Goal: Information Seeking & Learning: Understand process/instructions

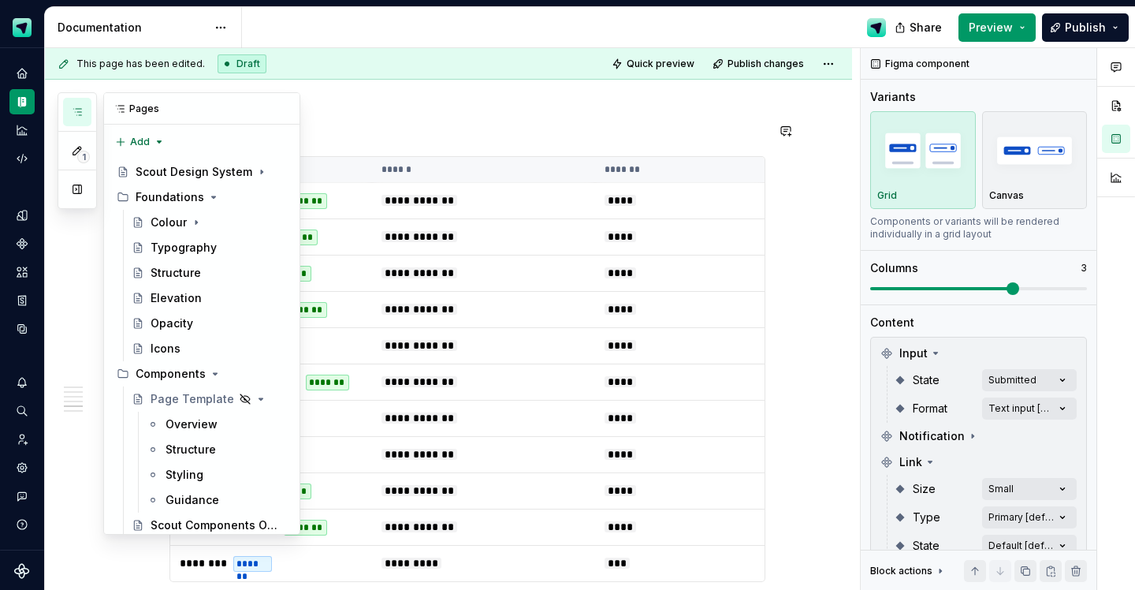
click at [75, 121] on button "button" at bounding box center [77, 112] width 28 height 28
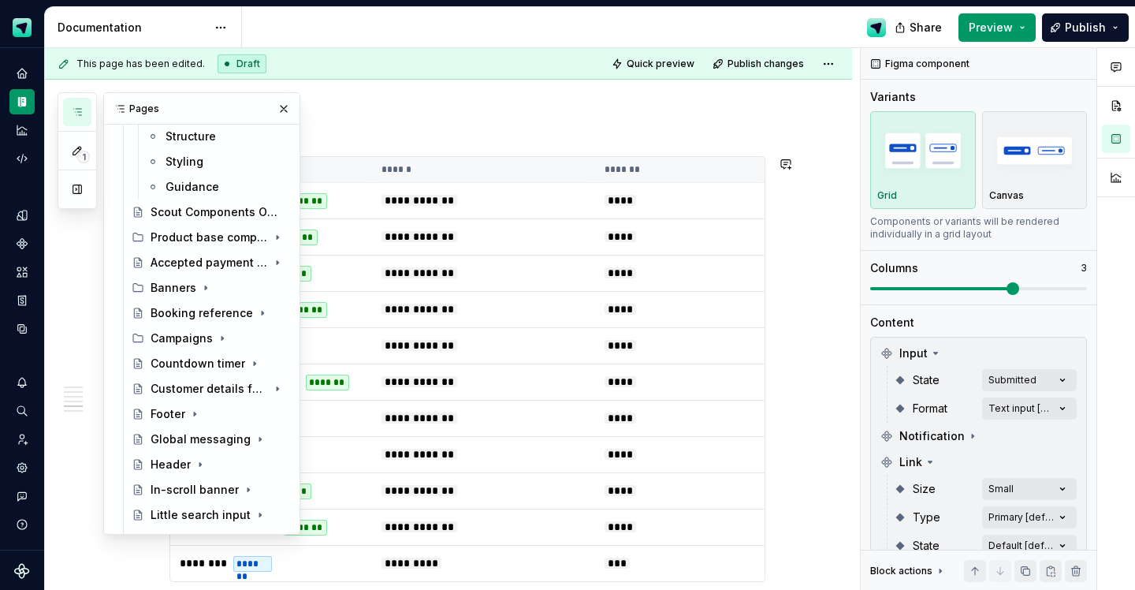
scroll to position [311, 0]
click at [190, 348] on div "Campaigns" at bounding box center [219, 340] width 136 height 22
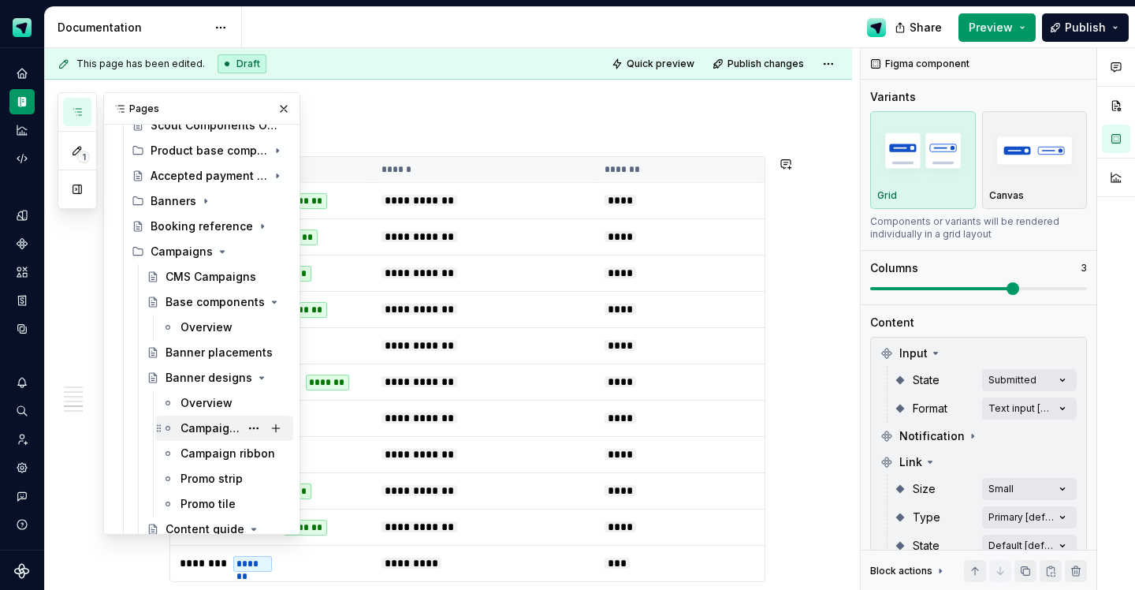
scroll to position [539, 0]
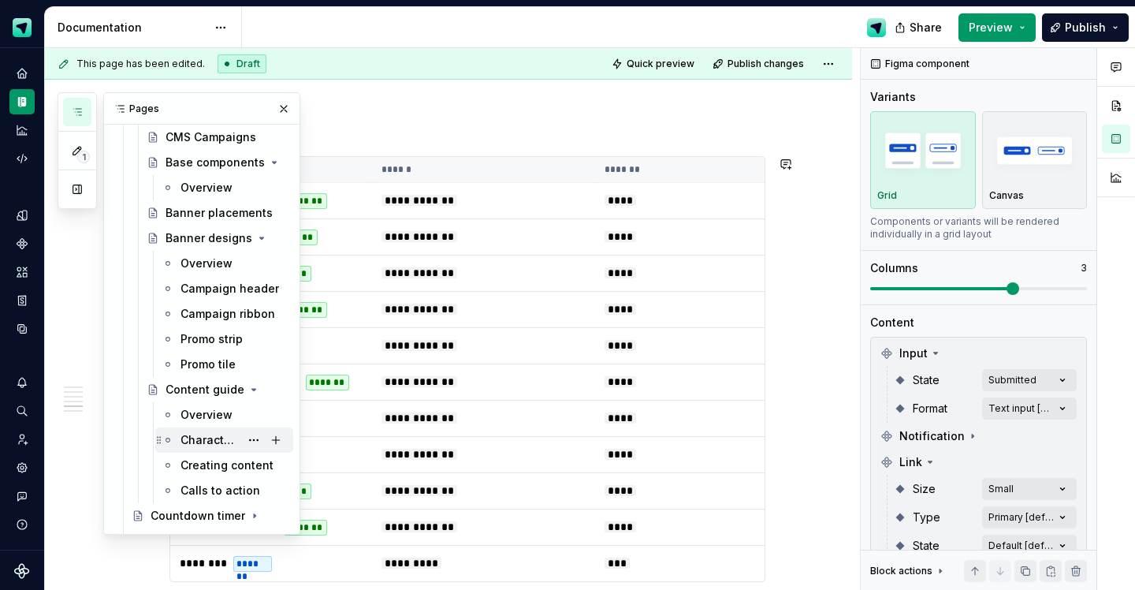
click at [201, 442] on div "Character targets" at bounding box center [209, 440] width 59 height 16
type textarea "*"
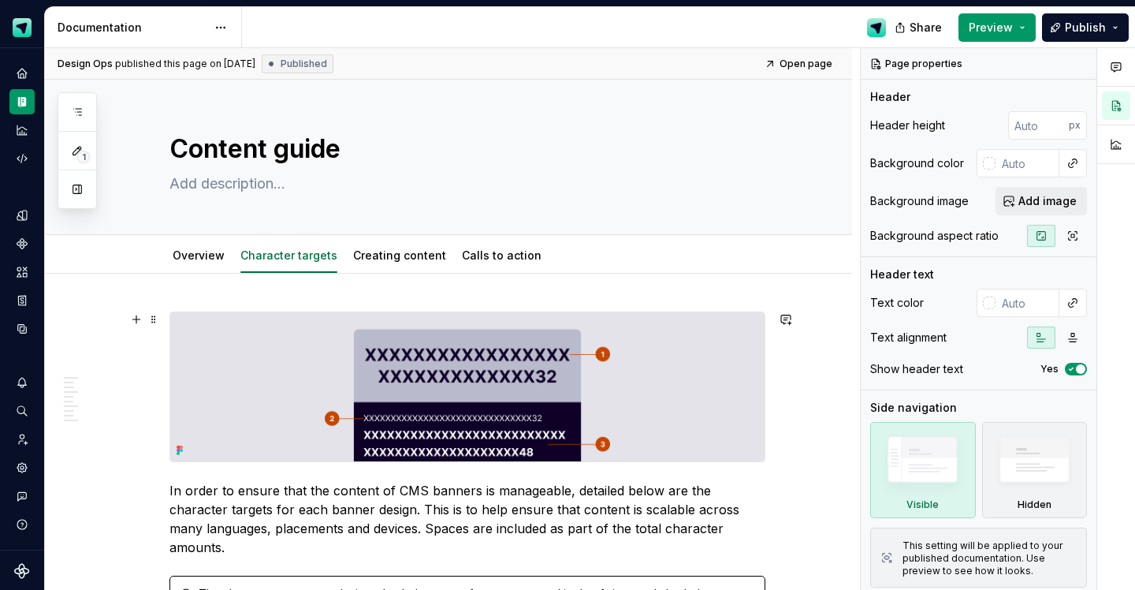
click at [351, 347] on img at bounding box center [467, 386] width 594 height 149
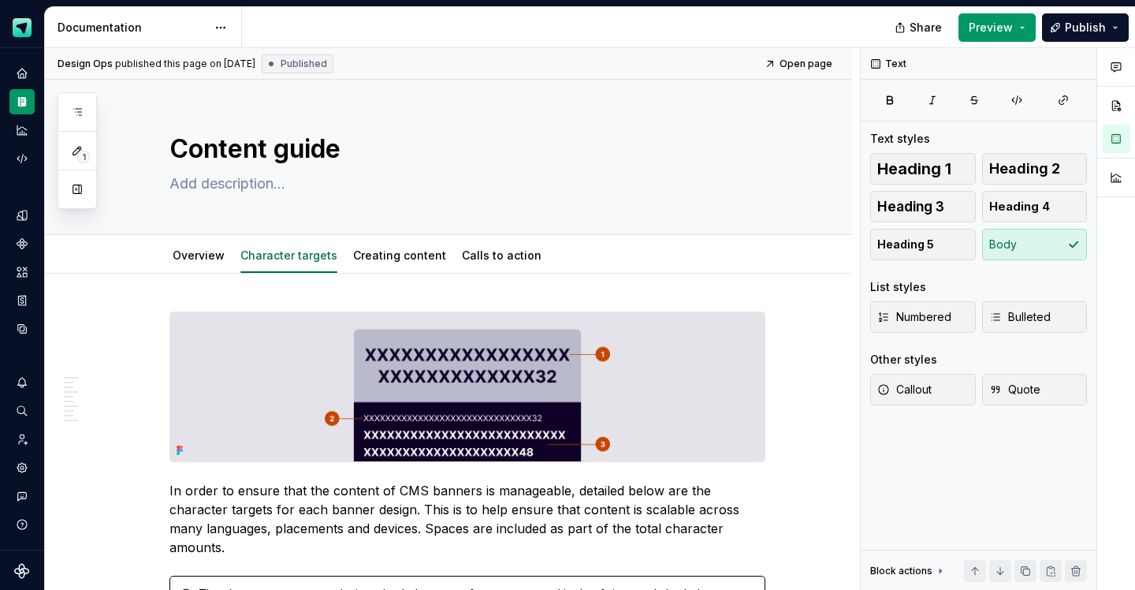
type textarea "*"
